Goal: Check status: Check status

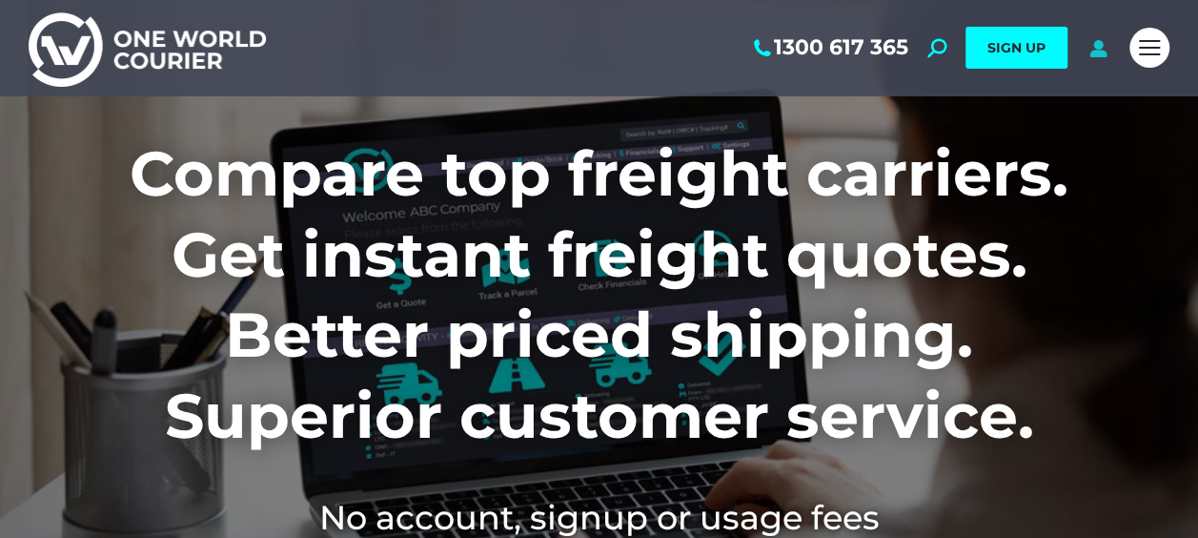
click at [1094, 40] on icon at bounding box center [1098, 47] width 24 height 19
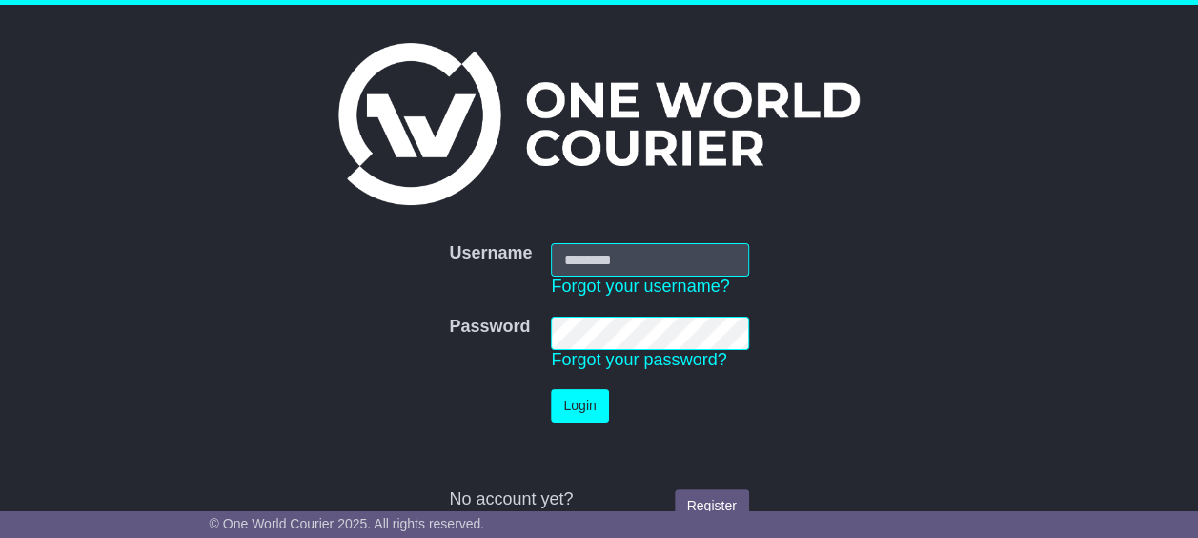
type input "**********"
click at [593, 406] on button "Login" at bounding box center [579, 405] width 57 height 33
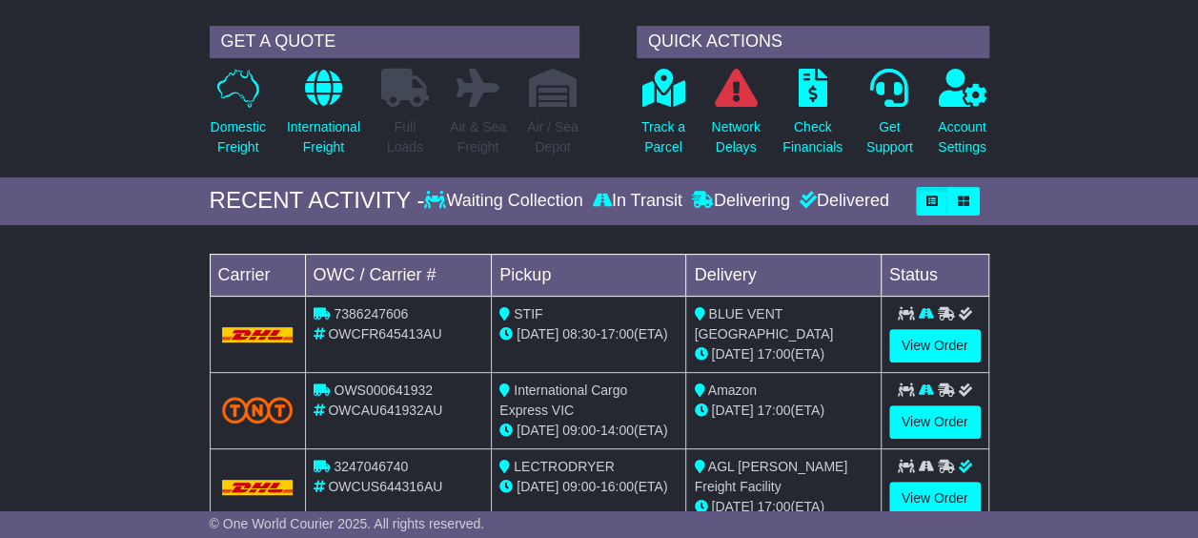
scroll to position [286, 0]
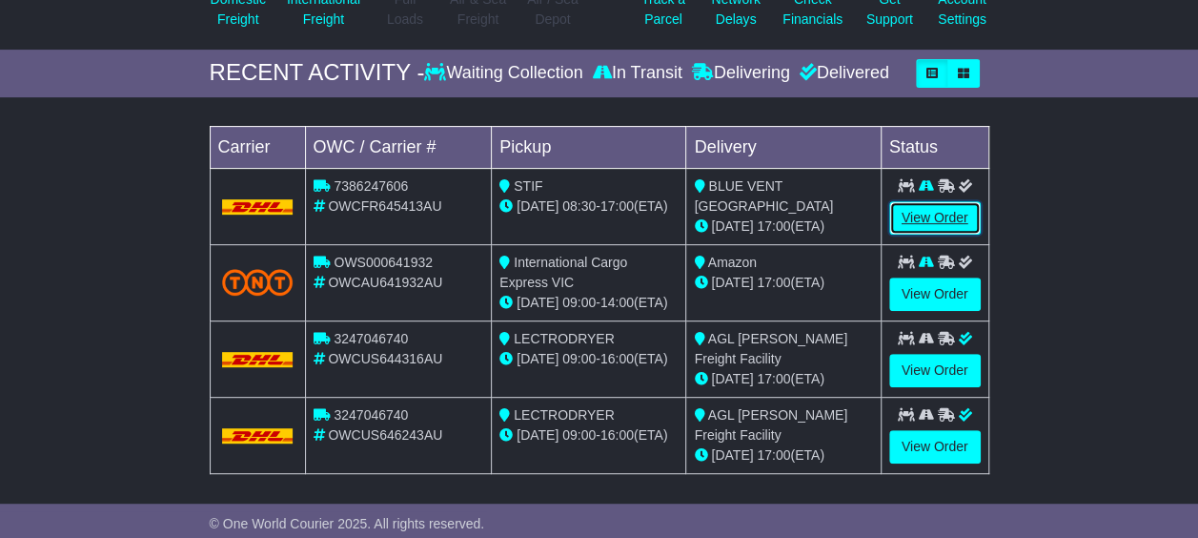
click at [923, 218] on link "View Order" at bounding box center [934, 217] width 91 height 33
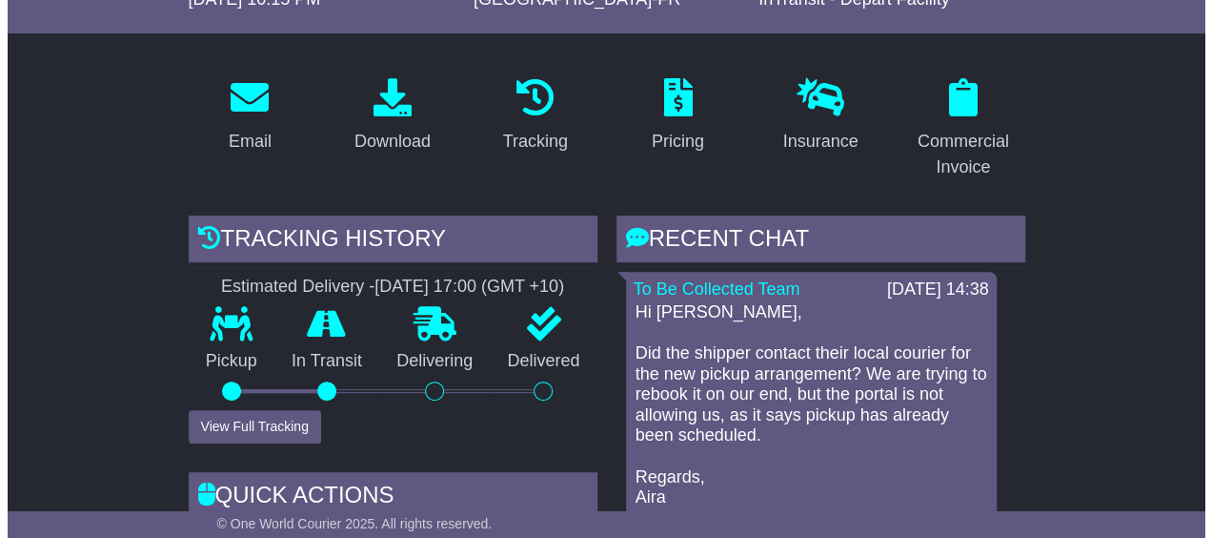
scroll to position [381, 0]
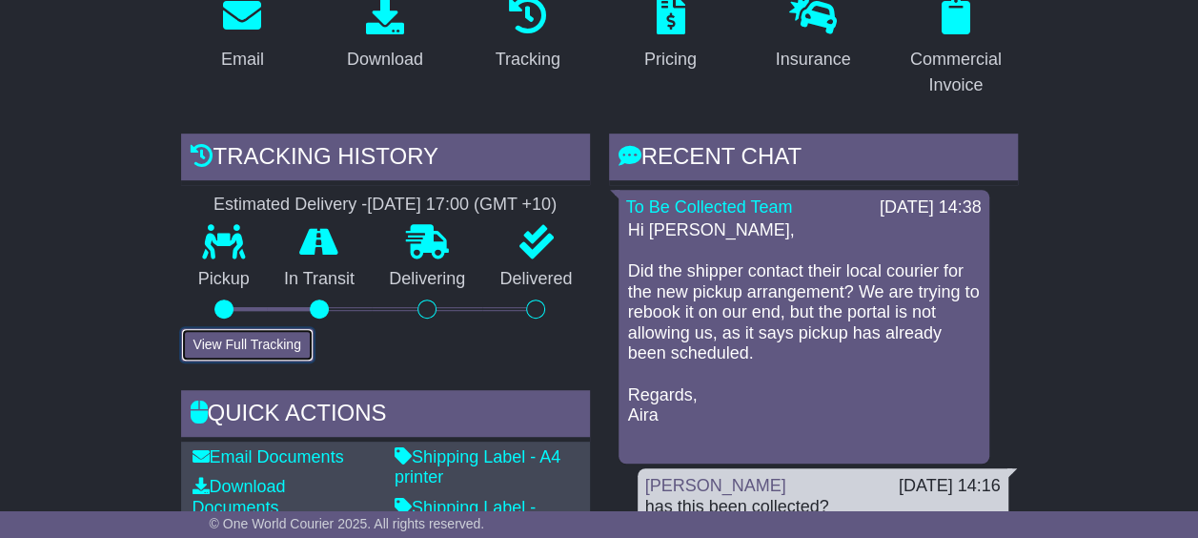
click at [284, 353] on button "View Full Tracking" at bounding box center [247, 344] width 132 height 33
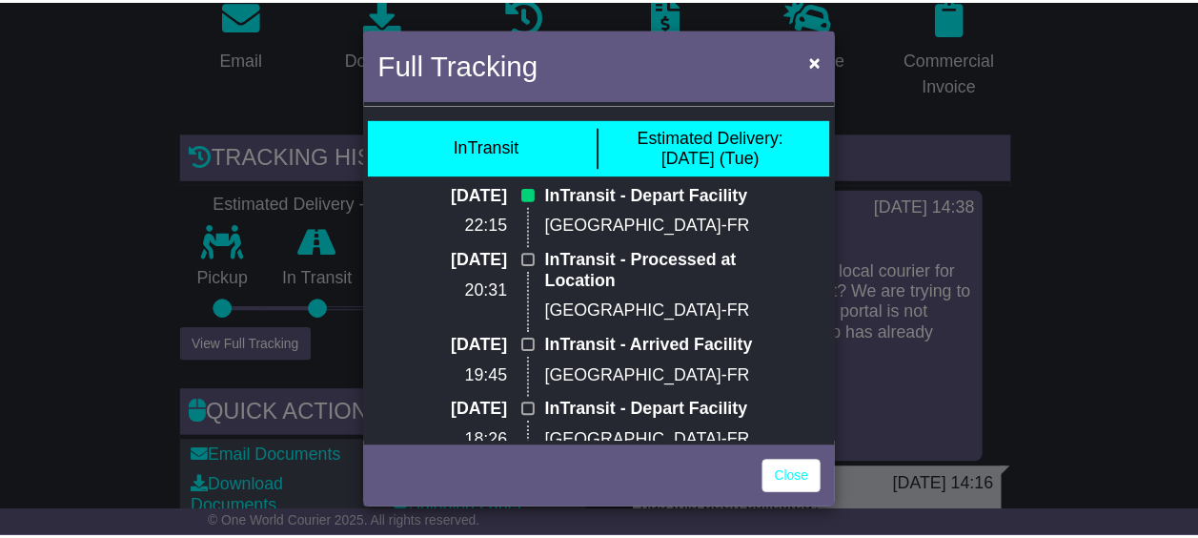
scroll to position [101, 0]
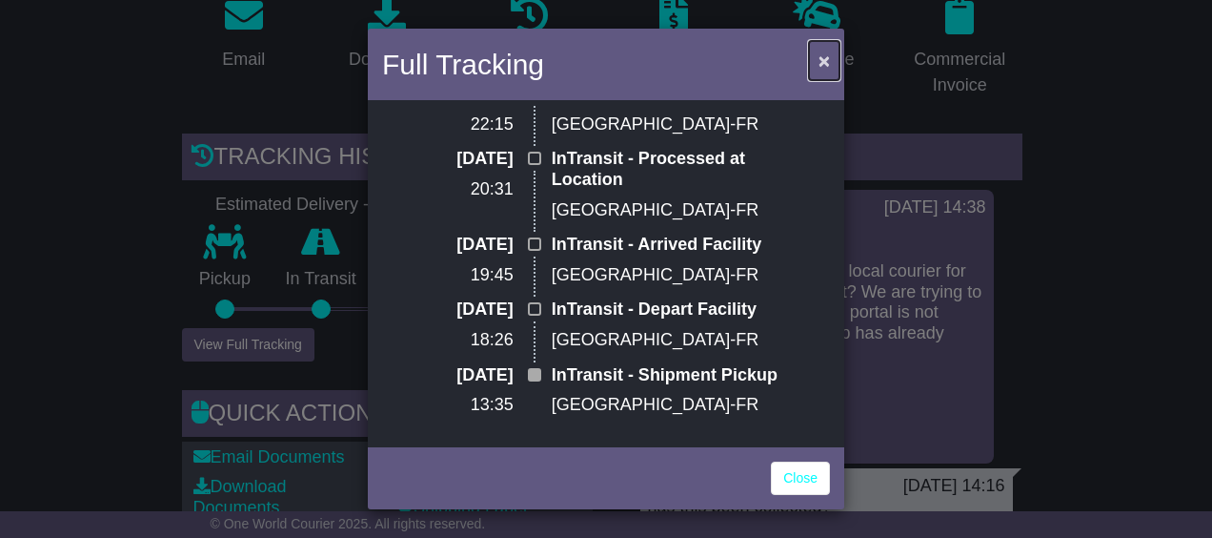
click at [823, 57] on span "×" at bounding box center [824, 61] width 11 height 22
